Goal: Use online tool/utility: Utilize a website feature to perform a specific function

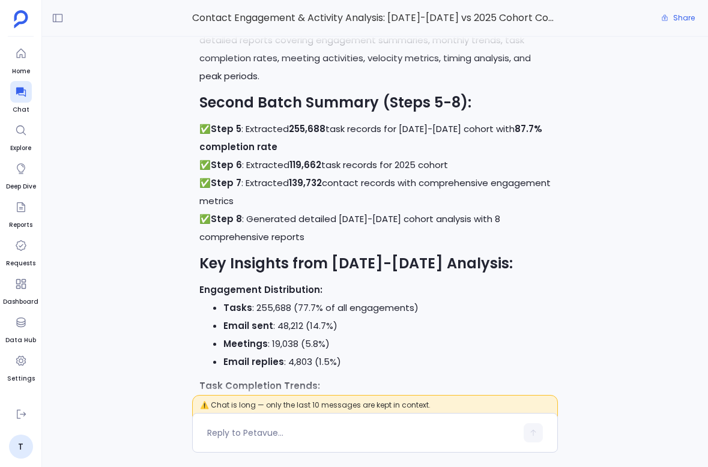
scroll to position [-243, 0]
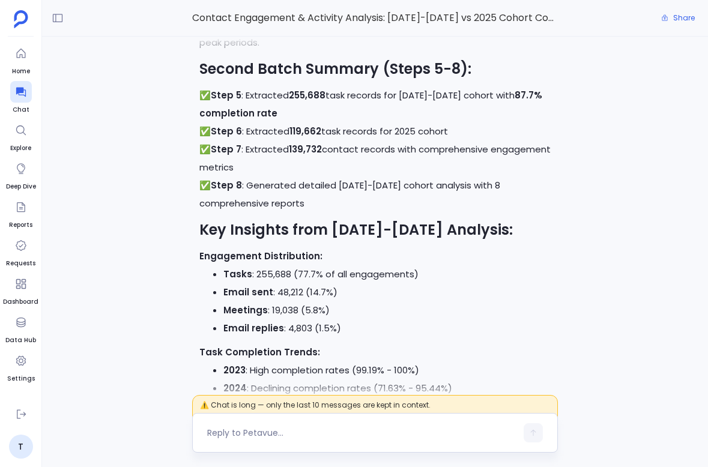
click at [297, 433] on textarea at bounding box center [362, 433] width 310 height 12
type textarea "give me summary for step 3"
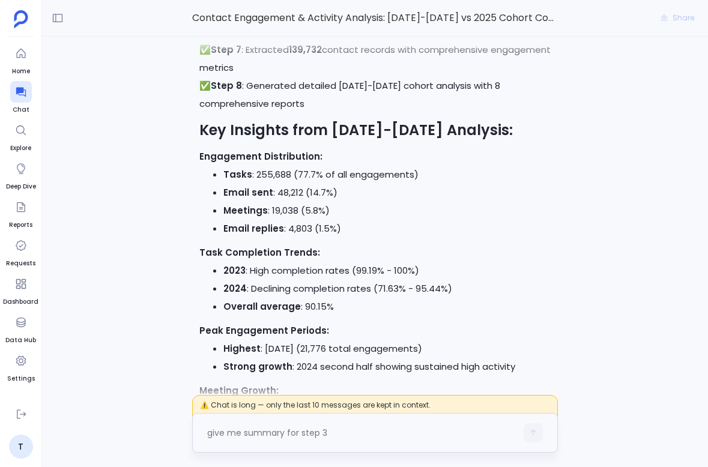
scroll to position [0, 0]
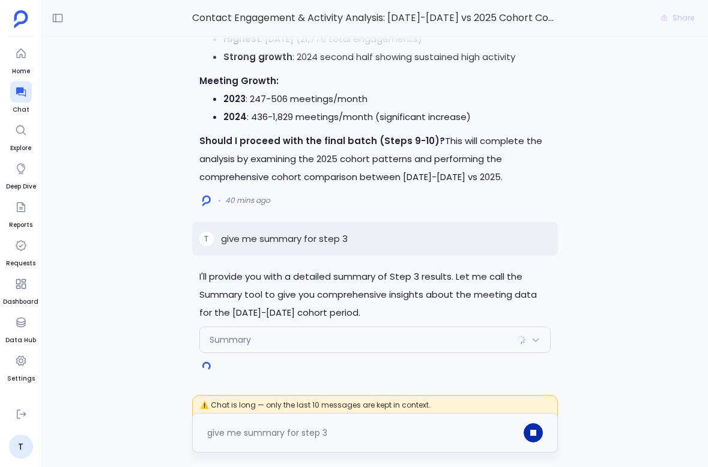
click at [534, 432] on icon "button" at bounding box center [533, 433] width 6 height 6
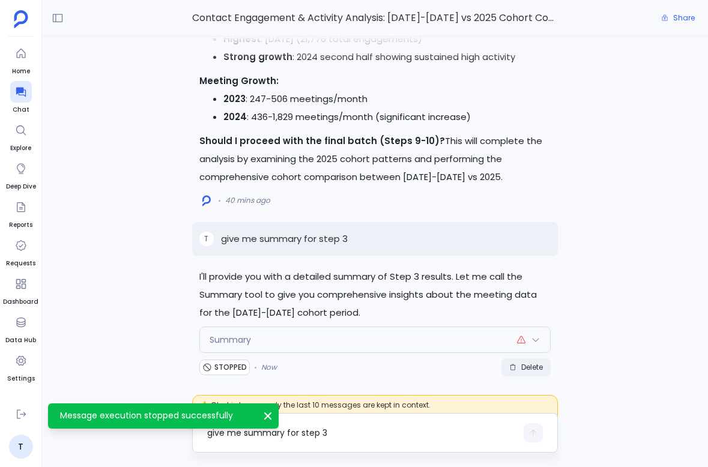
click at [529, 371] on span "Delete" at bounding box center [532, 368] width 22 height 10
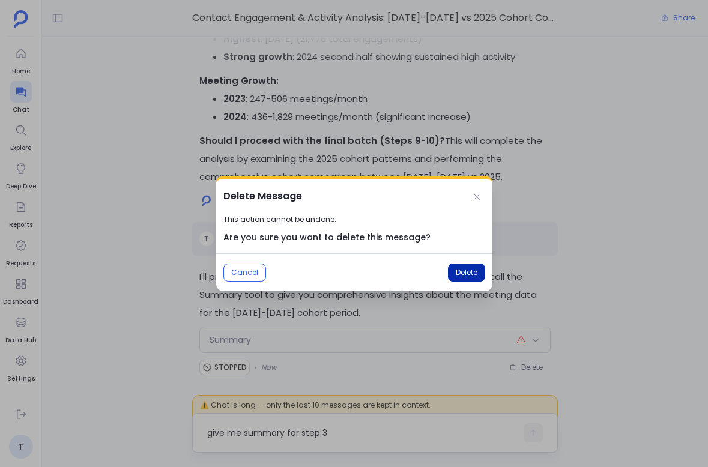
click at [467, 272] on span "Delete" at bounding box center [467, 273] width 22 height 10
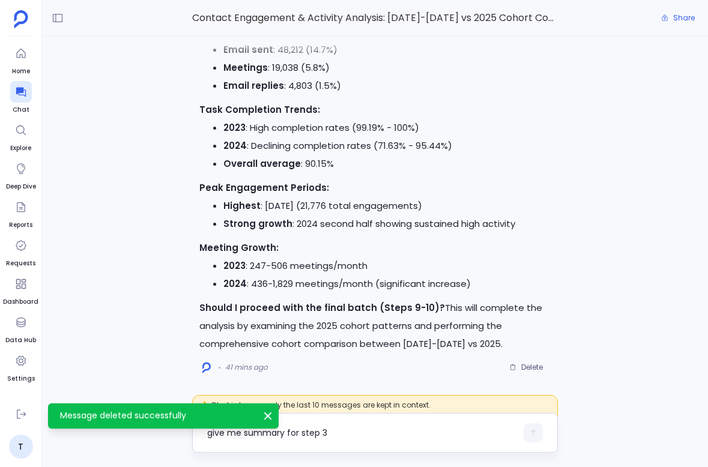
click at [324, 428] on textarea "give me summary for step 3" at bounding box center [362, 433] width 310 height 12
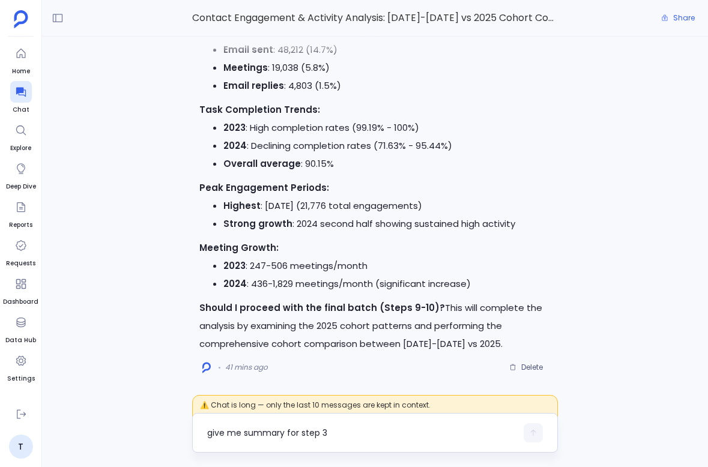
click at [321, 437] on textarea "give me summary for step 3" at bounding box center [362, 433] width 310 height 12
click at [305, 440] on div "give me summary for step 3" at bounding box center [362, 433] width 310 height 19
click at [317, 440] on div "give me summary for step 3" at bounding box center [362, 433] width 310 height 19
click at [323, 434] on textarea "give me summary for step 3" at bounding box center [362, 433] width 310 height 12
type textarea "w"
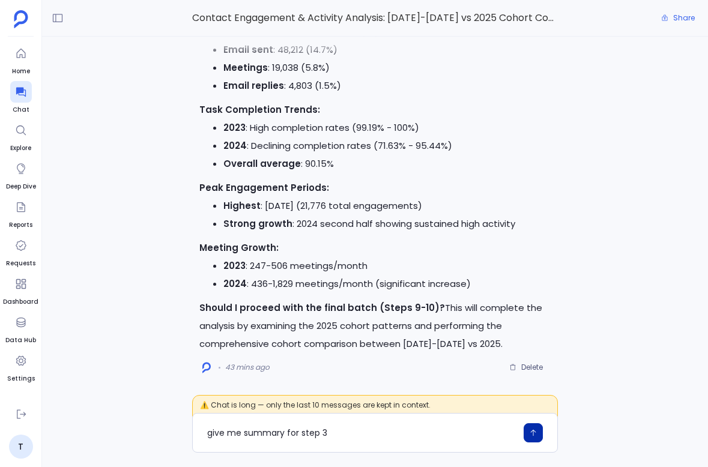
type textarea "give me summary for step 3"
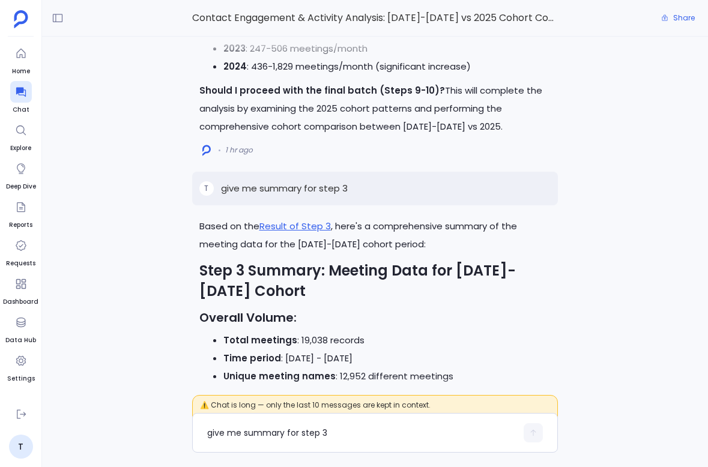
scroll to position [-759, 0]
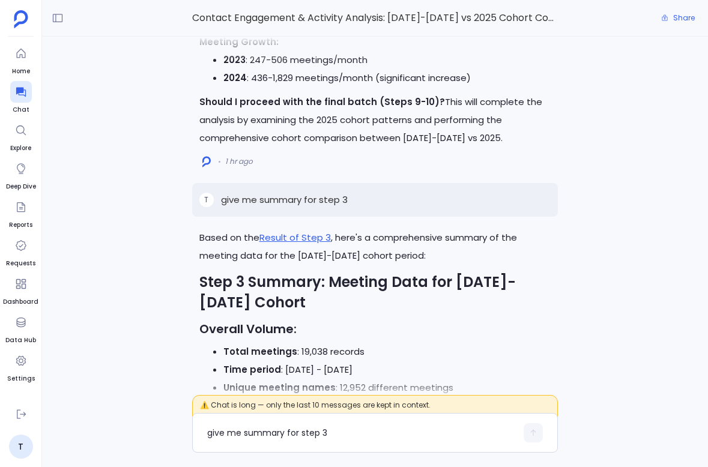
click at [323, 196] on p "give me summary for step 3" at bounding box center [284, 200] width 127 height 14
copy p "give me summary for step 3"
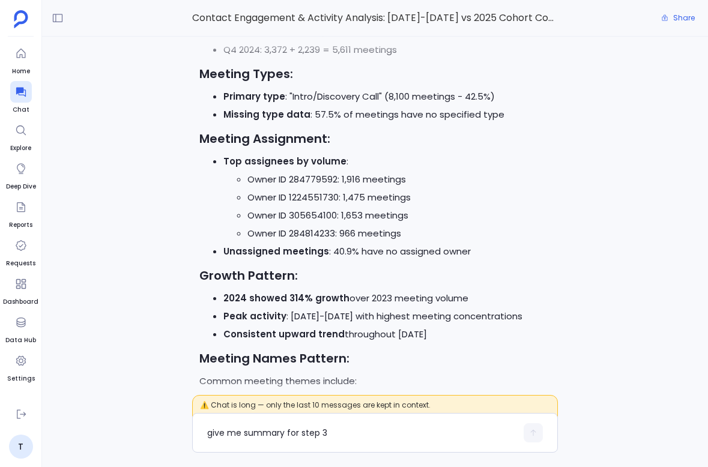
scroll to position [0, 0]
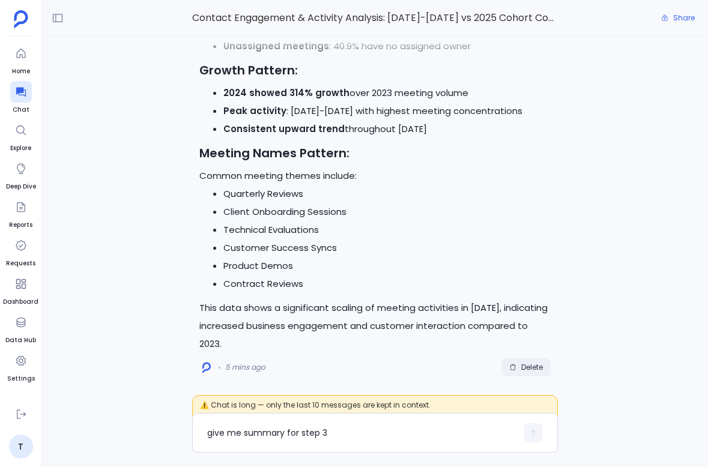
click at [524, 371] on span "Delete" at bounding box center [532, 368] width 22 height 10
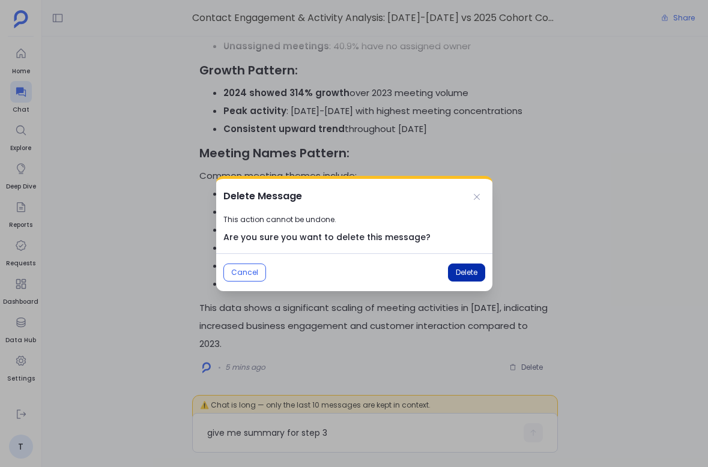
click at [458, 278] on button "Delete" at bounding box center [466, 273] width 37 height 18
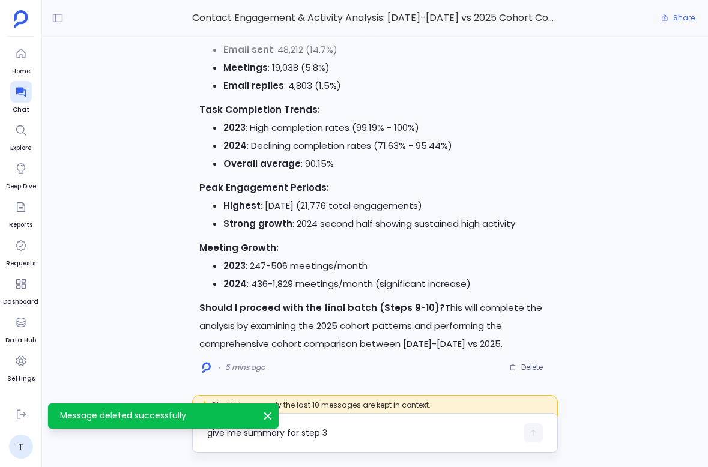
click at [320, 428] on textarea "give me summary for step 3" at bounding box center [362, 433] width 310 height 12
type textarea "give me summary for step 3"
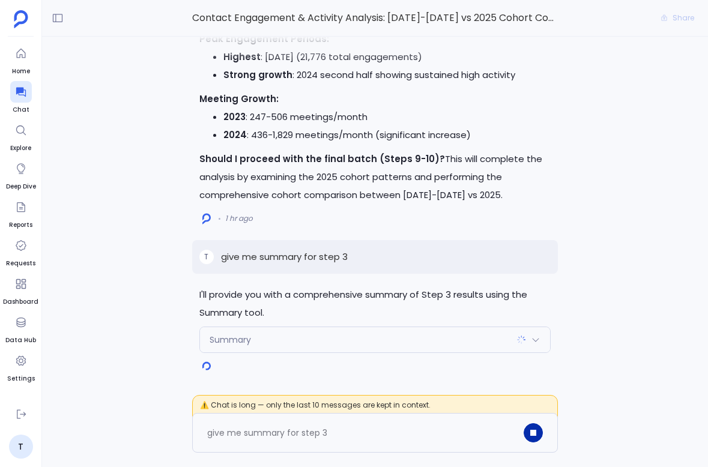
click at [536, 432] on icon "button" at bounding box center [534, 433] width 5 height 5
click at [533, 370] on span "Delete" at bounding box center [532, 368] width 22 height 10
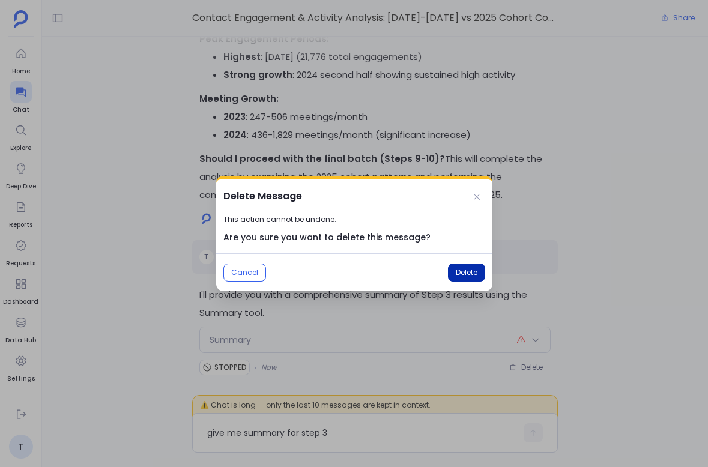
click at [466, 274] on span "Delete" at bounding box center [467, 273] width 22 height 10
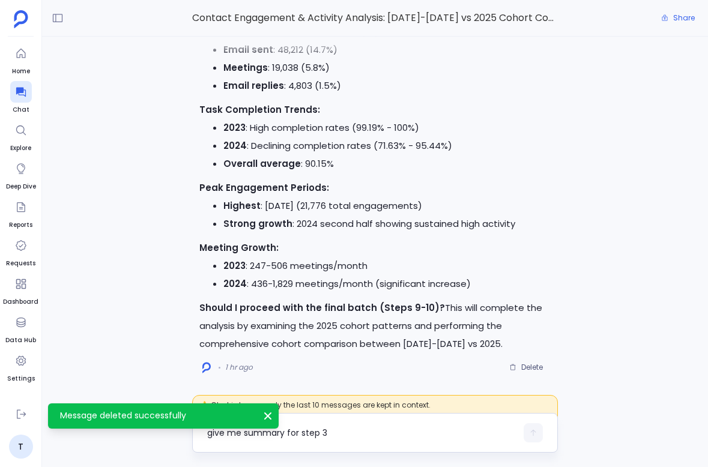
click at [337, 433] on textarea "give me summary for step 3" at bounding box center [362, 433] width 310 height 12
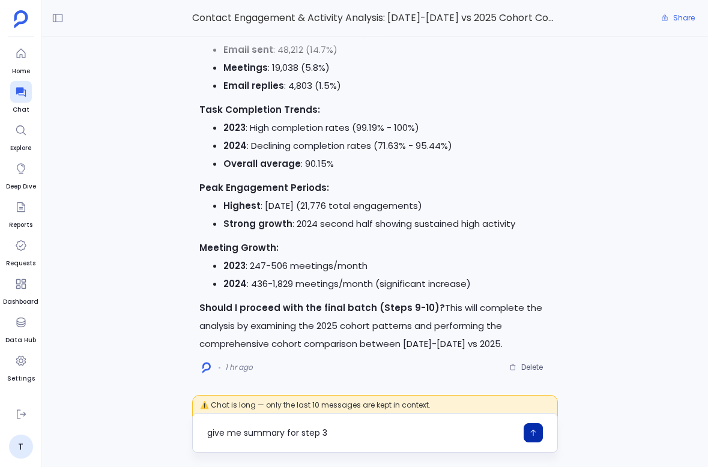
type textarea "give me summary for step 3"
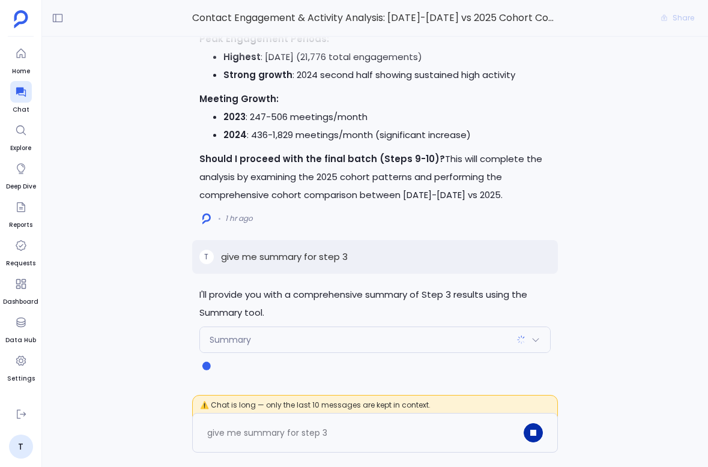
click at [424, 346] on div "Summary" at bounding box center [375, 339] width 351 height 25
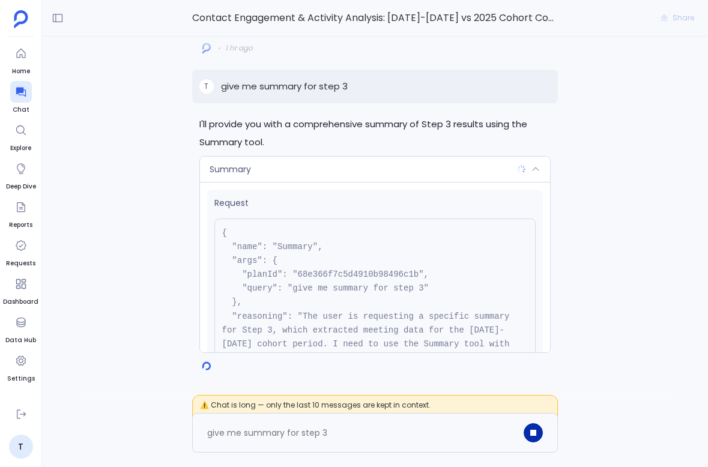
scroll to position [150, 0]
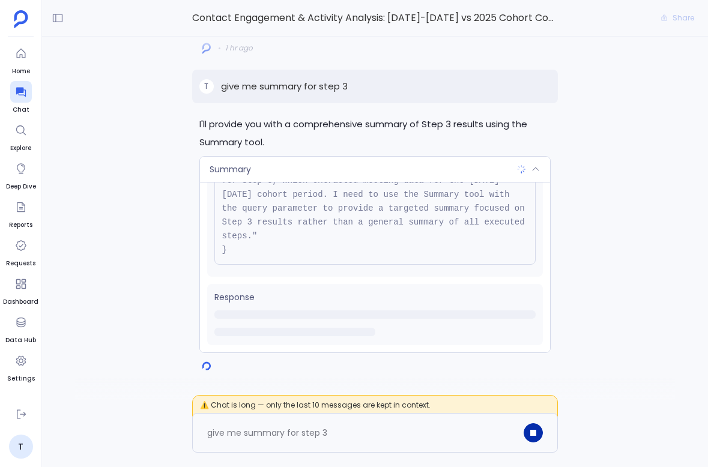
click at [538, 435] on button "button" at bounding box center [533, 433] width 19 height 19
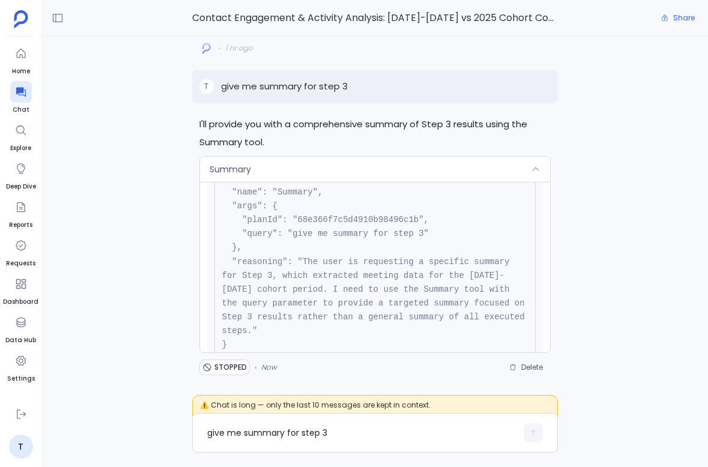
scroll to position [54, 0]
click at [540, 367] on span "Delete" at bounding box center [532, 368] width 22 height 10
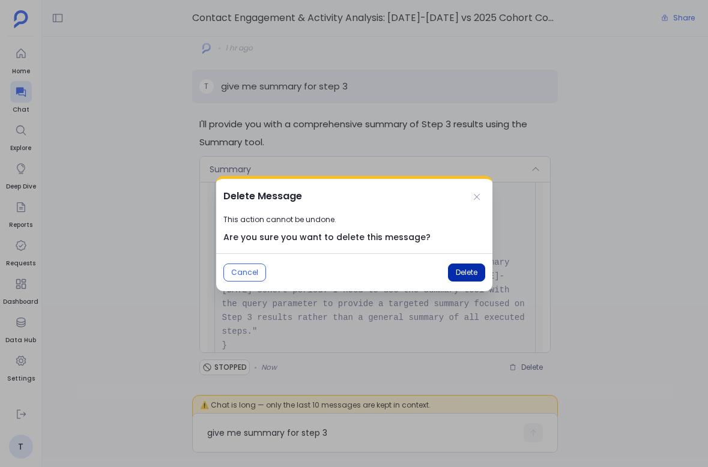
click at [461, 269] on span "Delete" at bounding box center [467, 273] width 22 height 10
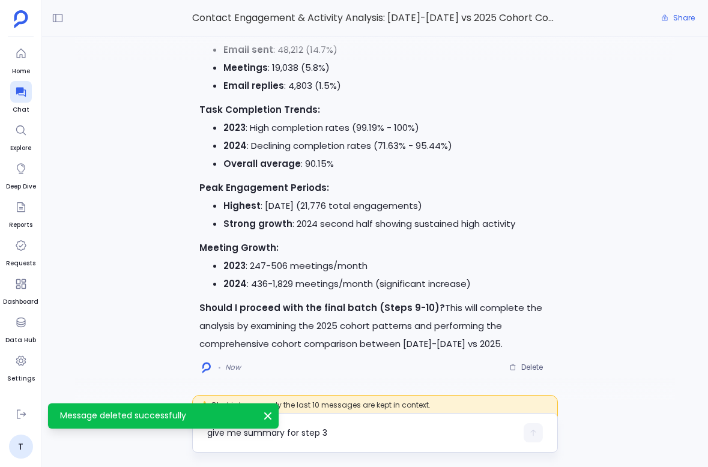
click at [331, 439] on textarea "give me summary for step 3" at bounding box center [362, 433] width 310 height 12
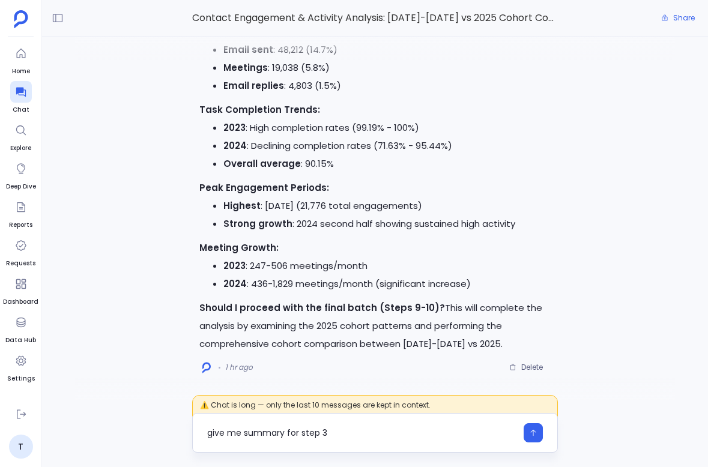
type textarea "give me summary for step 3"
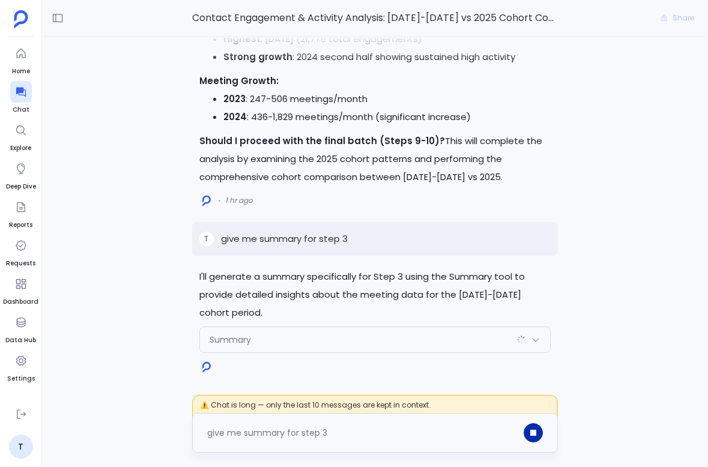
click at [532, 433] on icon "button" at bounding box center [533, 433] width 6 height 6
click at [529, 371] on span "Delete" at bounding box center [532, 368] width 22 height 10
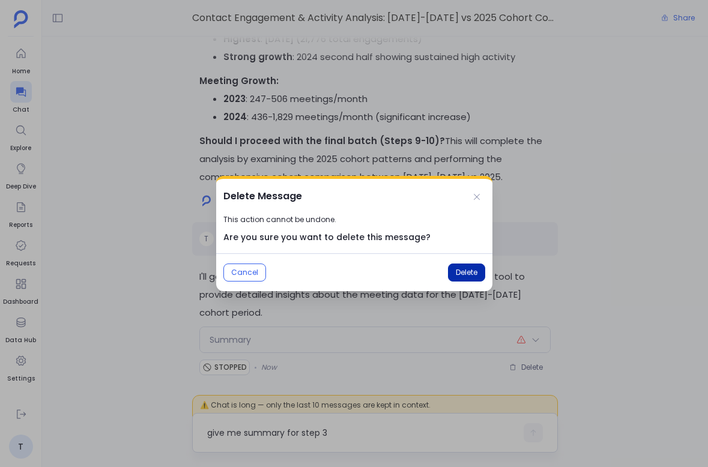
click at [475, 277] on span "Delete" at bounding box center [467, 273] width 22 height 10
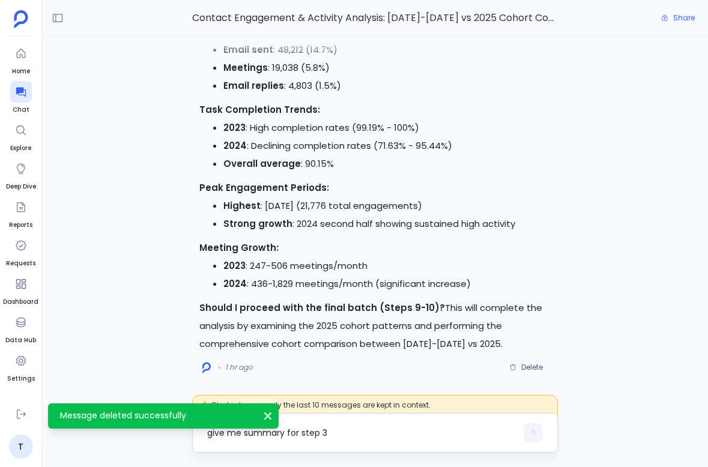
click at [344, 429] on textarea "give me summary for step 3" at bounding box center [362, 433] width 310 height 12
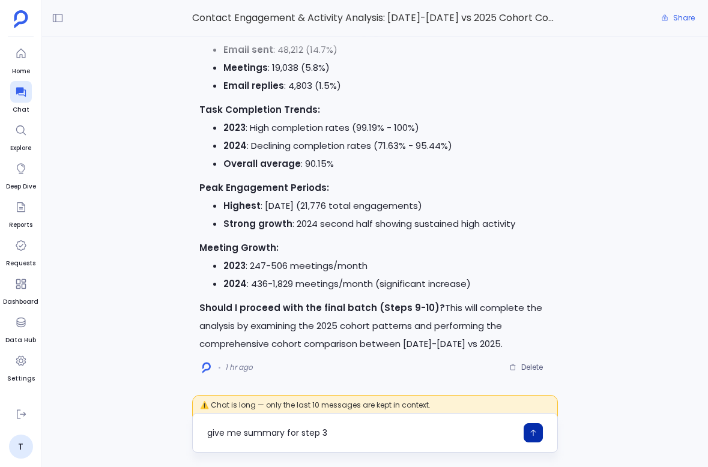
type textarea "give me summary for step 3"
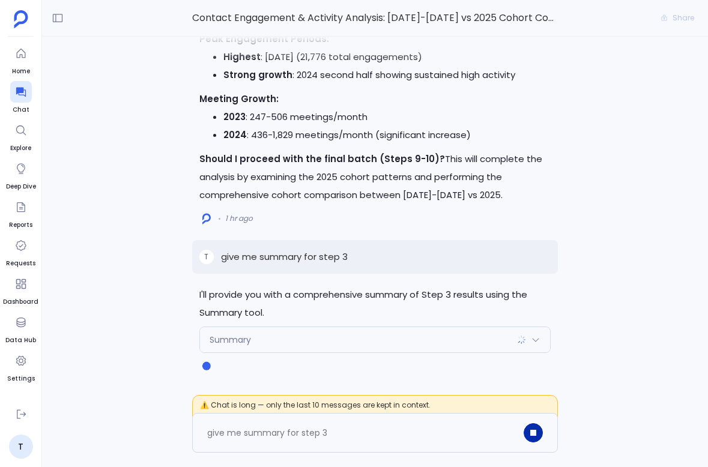
click at [538, 433] on button "button" at bounding box center [533, 433] width 19 height 19
click at [524, 371] on span "Delete" at bounding box center [532, 368] width 22 height 10
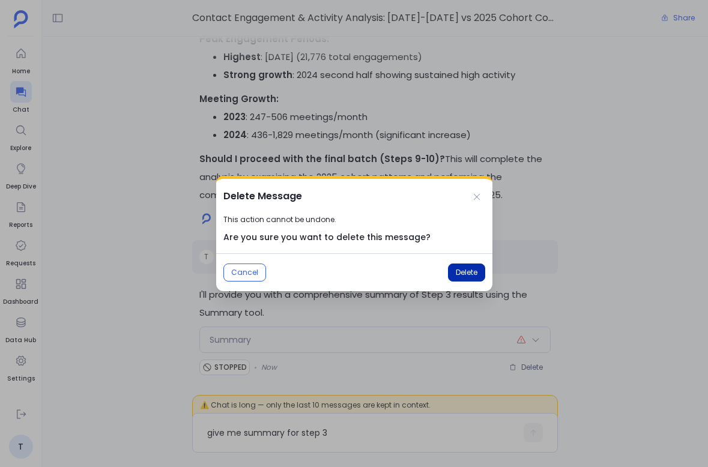
click at [461, 269] on span "Delete" at bounding box center [467, 273] width 22 height 10
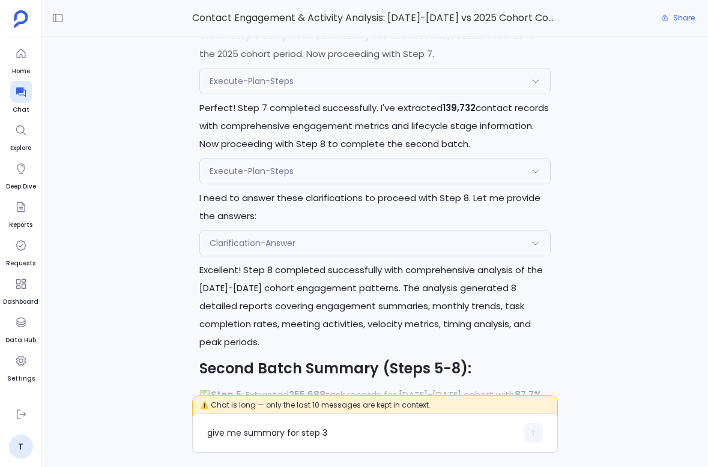
scroll to position [-516, 0]
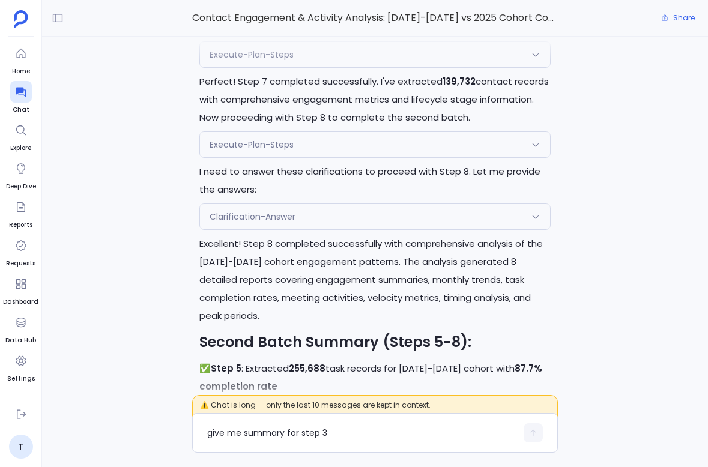
click at [358, 156] on div "Execute-Plan-Steps" at bounding box center [375, 144] width 351 height 25
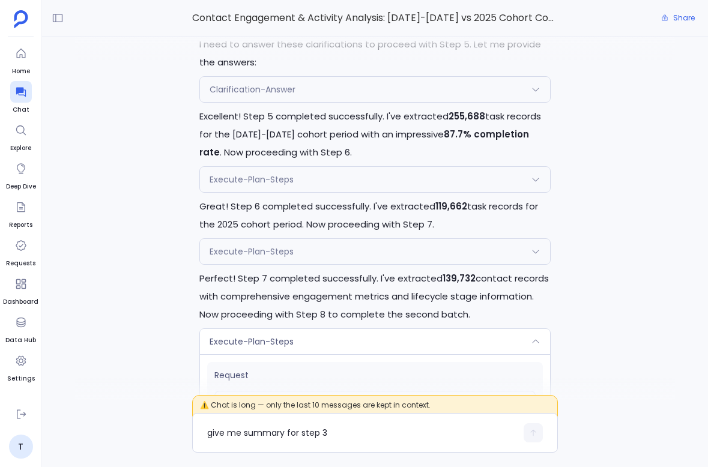
scroll to position [-891, 0]
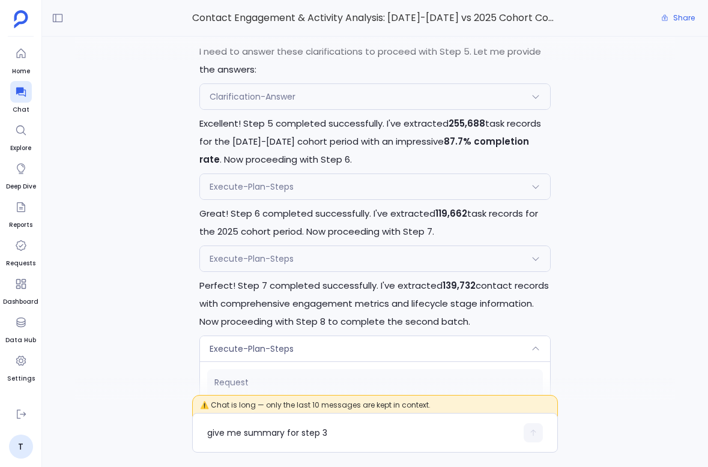
click at [347, 199] on div "Execute-Plan-Steps" at bounding box center [375, 186] width 351 height 25
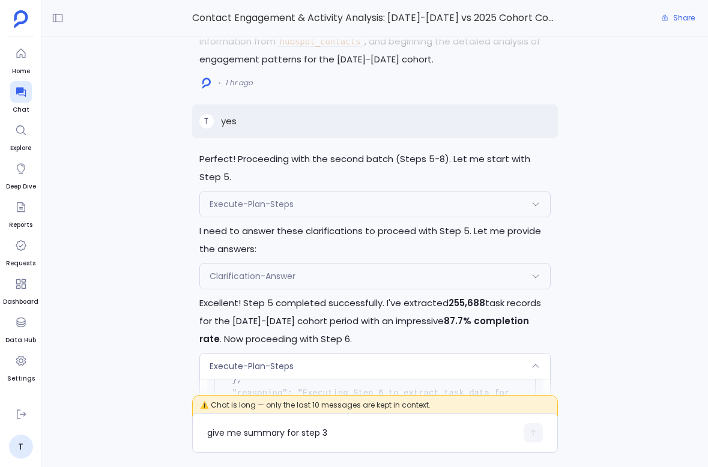
scroll to position [-1091, 0]
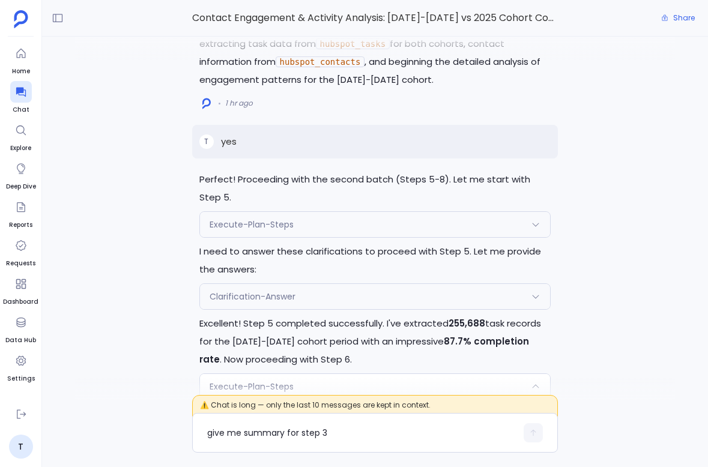
click at [309, 237] on div "Execute-Plan-Steps" at bounding box center [375, 224] width 351 height 25
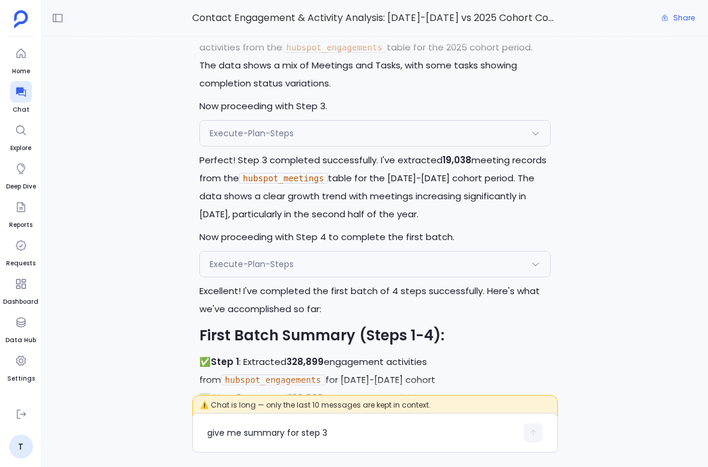
scroll to position [-1832, 0]
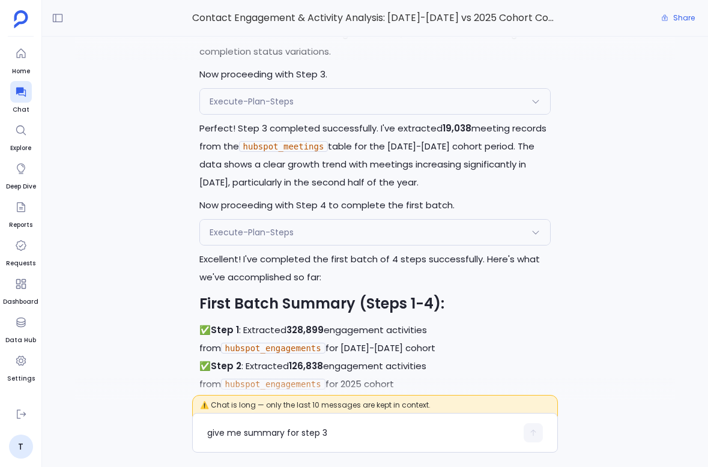
click at [335, 245] on div "Execute-Plan-Steps" at bounding box center [375, 232] width 351 height 25
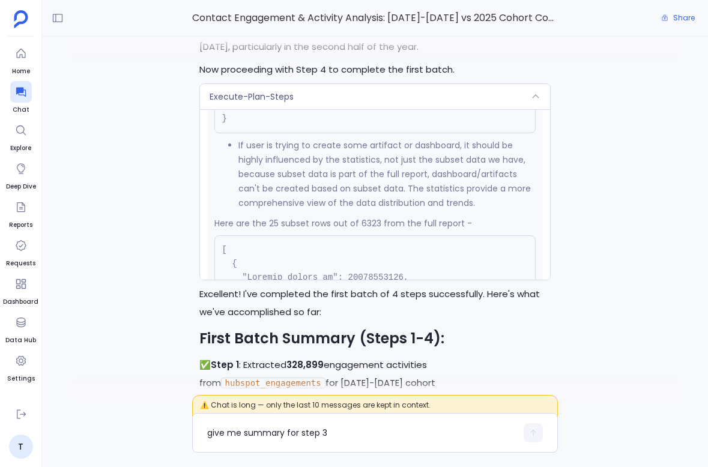
scroll to position [1880, 0]
